Goal: Transaction & Acquisition: Download file/media

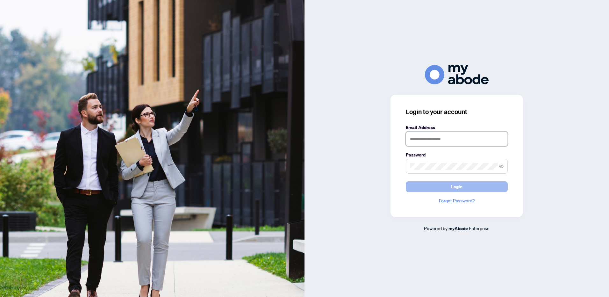
type input "**********"
click at [469, 188] on button "Login" at bounding box center [456, 186] width 102 height 11
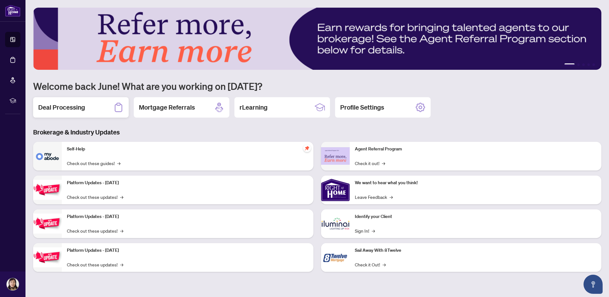
click at [72, 112] on div "Deal Processing" at bounding box center [80, 107] width 95 height 20
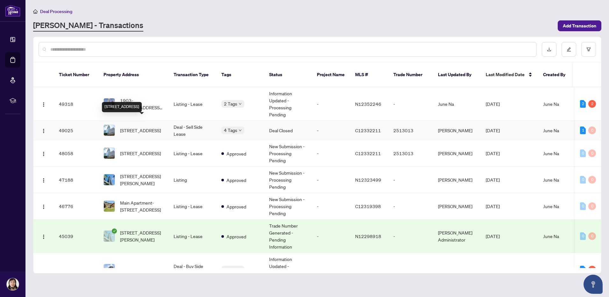
click at [143, 127] on span "[STREET_ADDRESS]" at bounding box center [140, 130] width 41 height 7
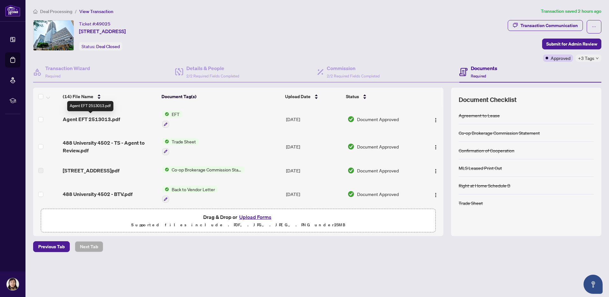
click at [87, 116] on span "Agent EFT 2513013.pdf" at bounding box center [91, 119] width 57 height 8
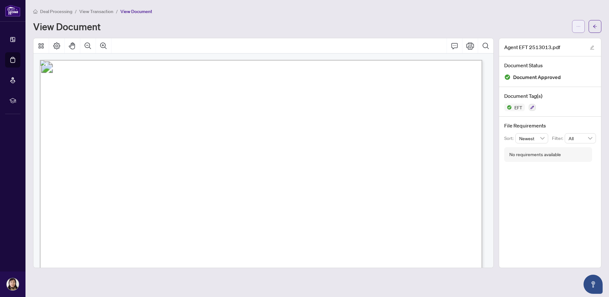
click at [579, 28] on icon "ellipsis" at bounding box center [578, 26] width 4 height 4
click at [541, 42] on span "Download" at bounding box center [555, 40] width 48 height 7
click at [95, 12] on span "View Transaction" at bounding box center [96, 12] width 34 height 6
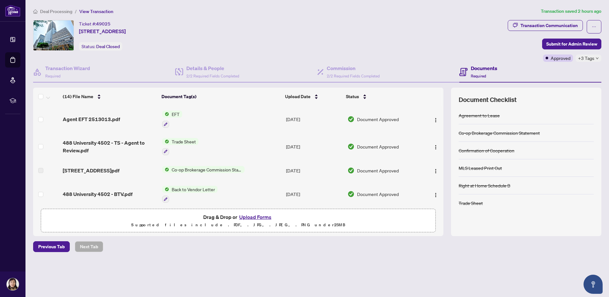
click at [56, 12] on span "Deal Processing" at bounding box center [56, 12] width 32 height 6
